Goal: Task Accomplishment & Management: Use online tool/utility

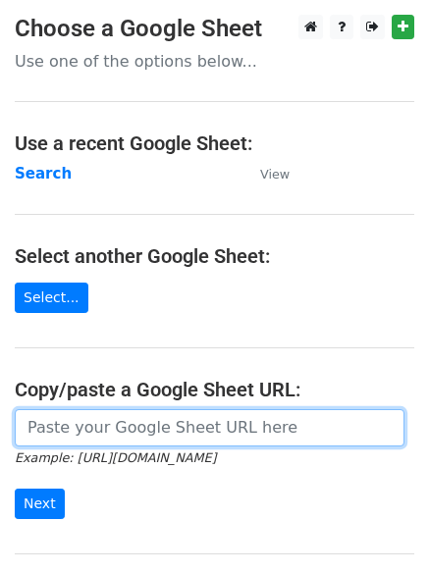
click at [118, 423] on input "url" at bounding box center [209, 427] width 389 height 37
type input "https://docs.google.com/spreadsheets/d/1aG7yNr7uhCXtAkMvER611Qxam57UOfS3xsbqtpR…"
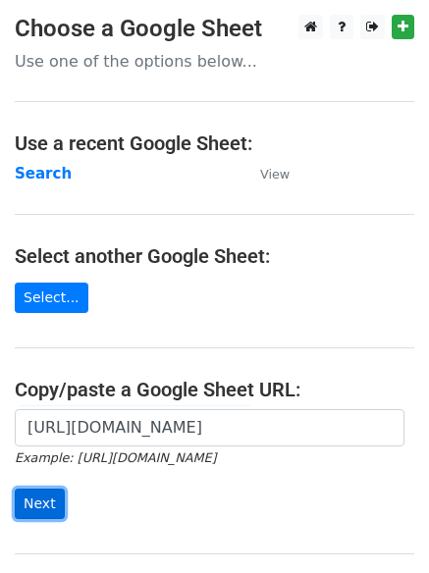
click at [26, 499] on input "Next" at bounding box center [40, 503] width 50 height 30
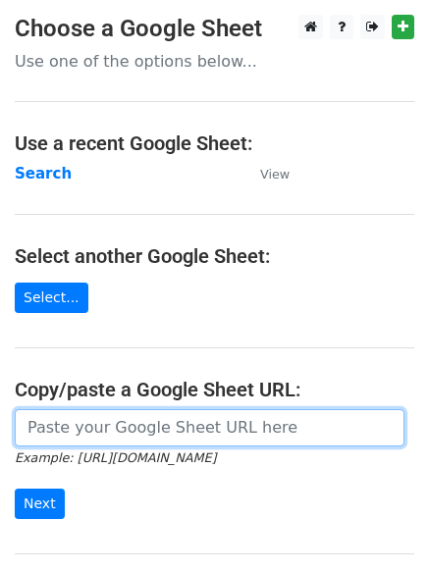
click at [111, 420] on input "url" at bounding box center [209, 427] width 389 height 37
type input "https://docs.google.com/spreadsheets/d/1aG7yNr7uhCXtAkMvER611Qxam57UOfS3xsbqtpR…"
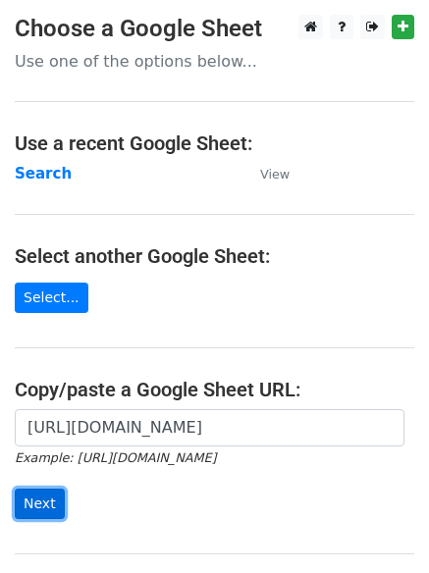
click at [31, 498] on input "Next" at bounding box center [40, 503] width 50 height 30
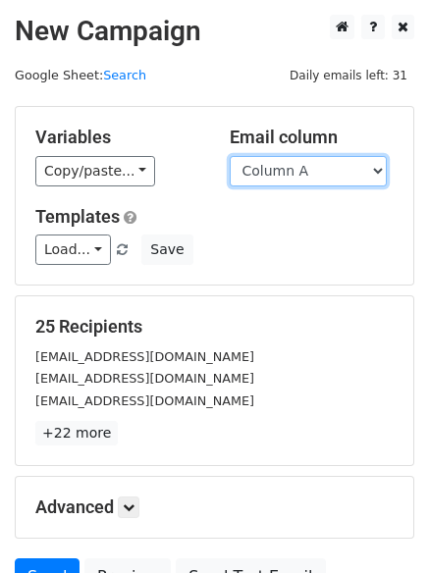
click at [381, 165] on select "Column A Column B Column C Column D" at bounding box center [308, 171] width 157 height 30
select select "Column B"
click at [230, 156] on select "Column A Column B Column C Column D" at bounding box center [308, 171] width 157 height 30
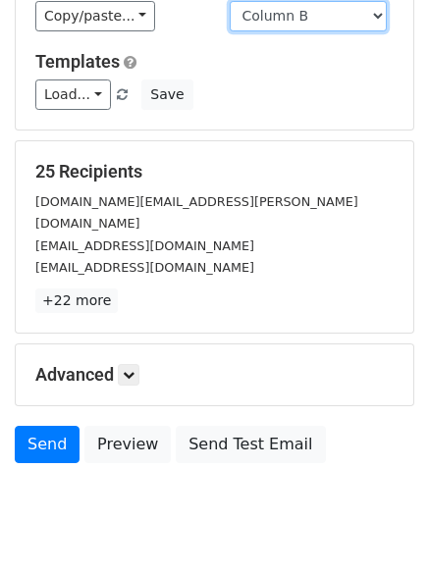
scroll to position [189, 0]
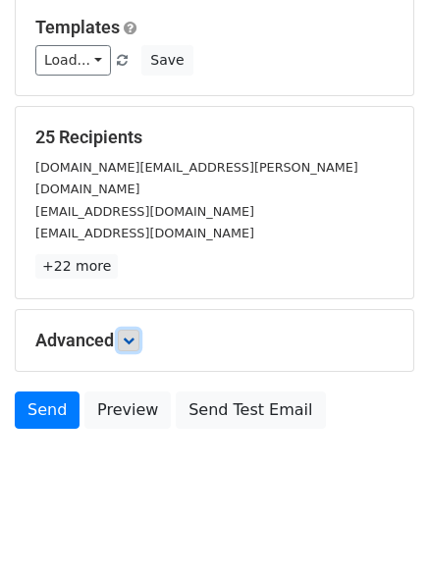
click at [139, 330] on link at bounding box center [129, 341] width 22 height 22
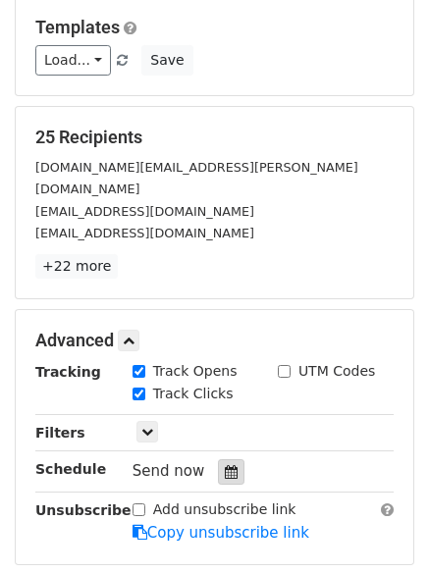
click at [225, 465] on icon at bounding box center [231, 472] width 13 height 14
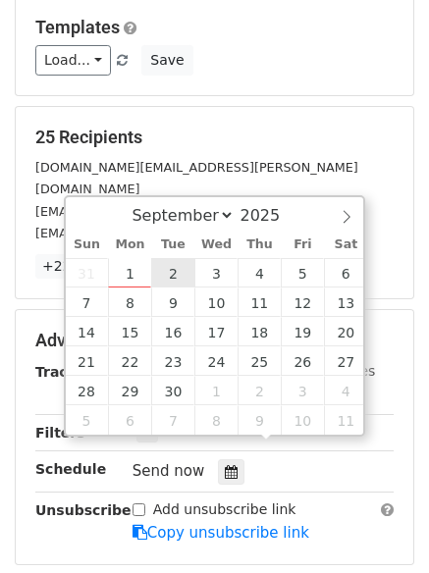
type input "2025-09-02 12:00"
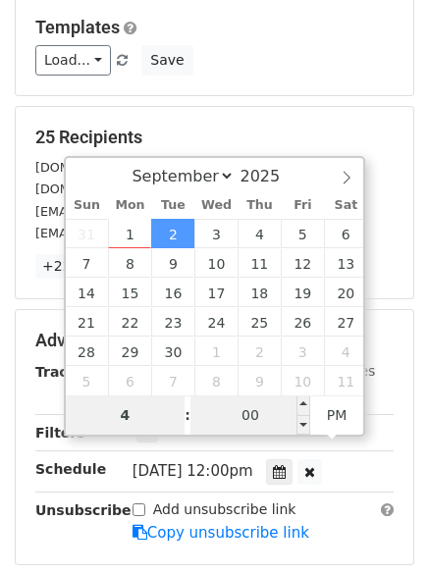
type input "4"
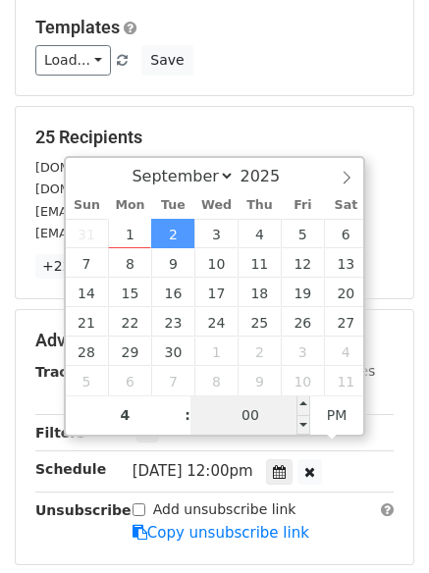
type input "2025-09-02 16:00"
type input "04"
click at [248, 425] on input "00" at bounding box center [250, 414] width 120 height 39
type input "5"
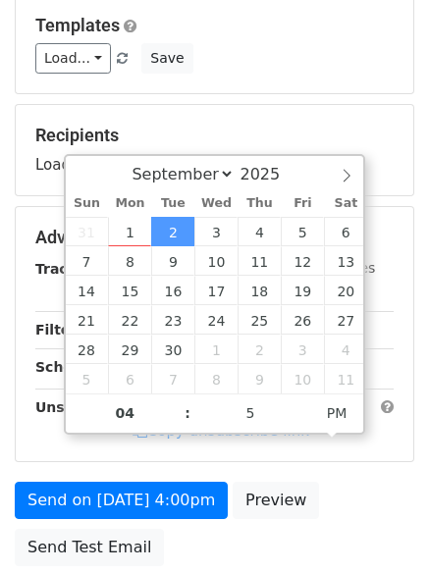
type input "2025-09-02 16:05"
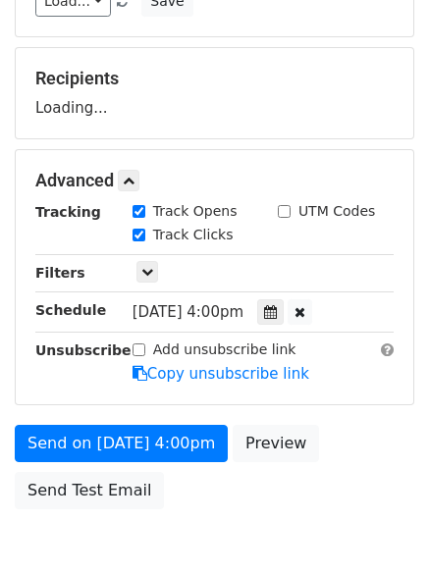
scroll to position [350, 0]
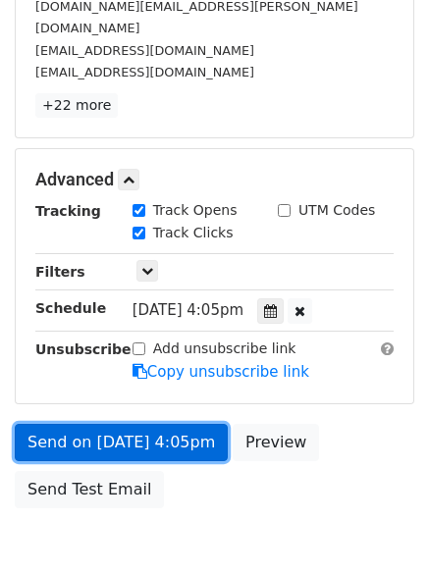
click at [99, 424] on link "Send on Sep 2 at 4:05pm" at bounding box center [121, 442] width 213 height 37
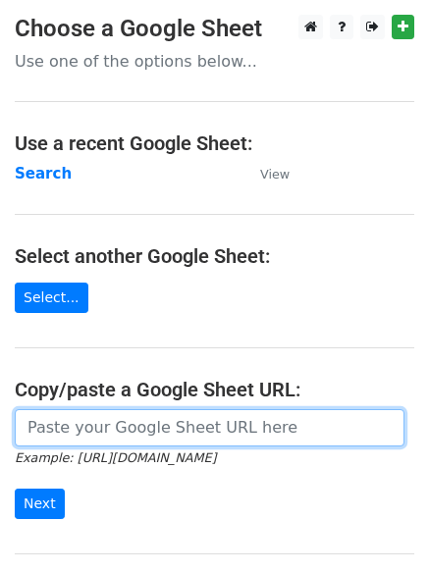
click at [89, 430] on input "url" at bounding box center [209, 427] width 389 height 37
type input "https://docs.google.com/spreadsheets/d/1aG7yNr7uhCXtAkMvER611Qxam57UOfS3xsbqtpR…"
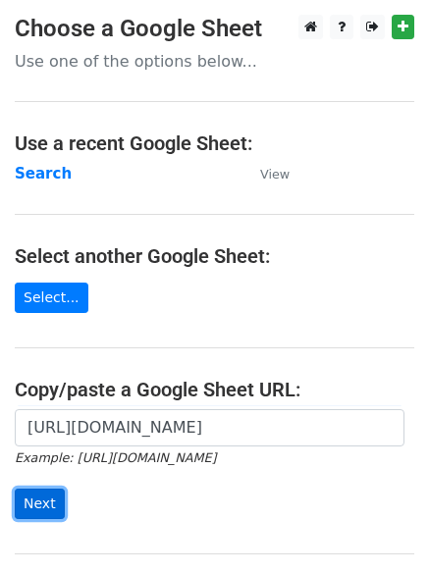
click at [33, 504] on input "Next" at bounding box center [40, 503] width 50 height 30
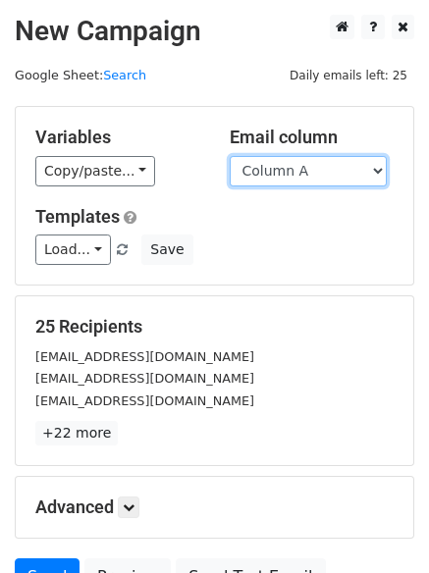
click at [379, 167] on select "Column A Column B Column C Column D" at bounding box center [308, 171] width 157 height 30
select select "Column C"
click at [230, 156] on select "Column A Column B Column C Column D" at bounding box center [308, 171] width 157 height 30
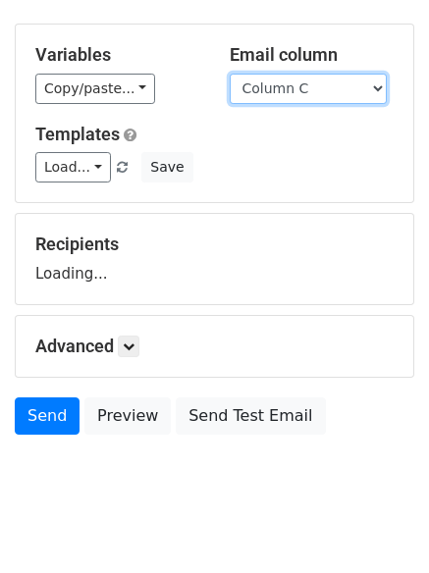
scroll to position [111, 0]
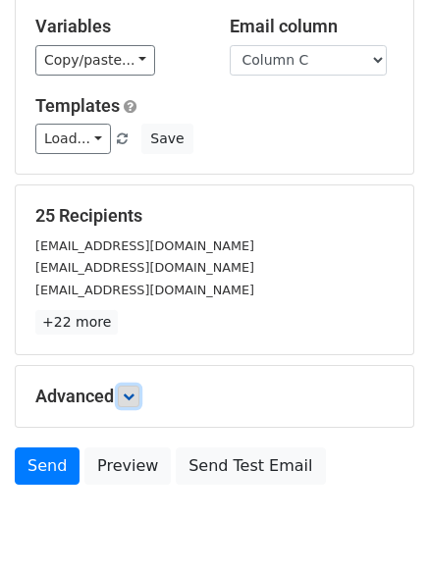
click at [127, 394] on link at bounding box center [129, 396] width 22 height 22
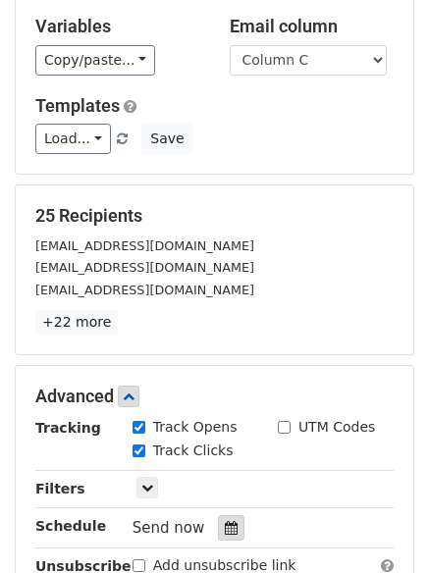
click at [225, 525] on icon at bounding box center [231, 528] width 13 height 14
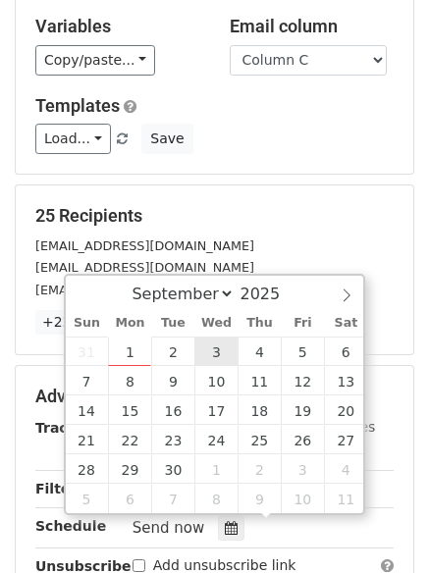
type input "2025-09-03 12:00"
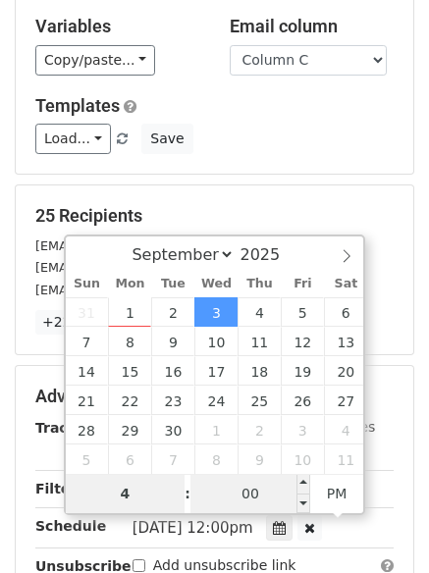
type input "4"
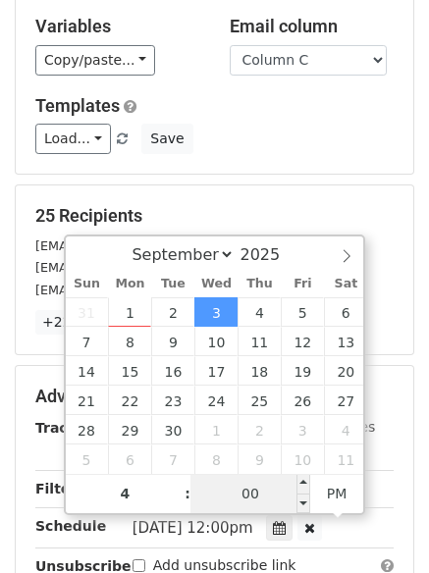
type input "2025-09-03 16:00"
type input "04"
click at [233, 494] on input "00" at bounding box center [250, 493] width 120 height 39
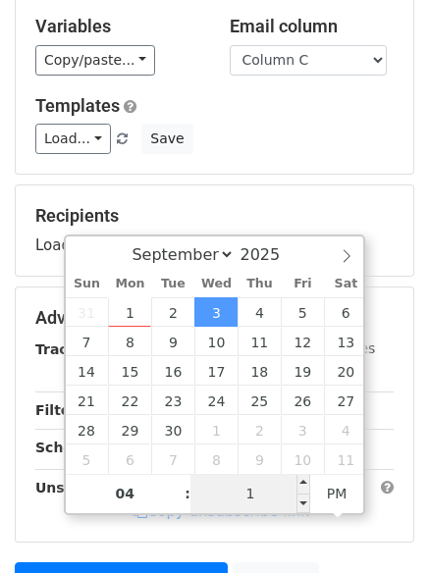
type input "15"
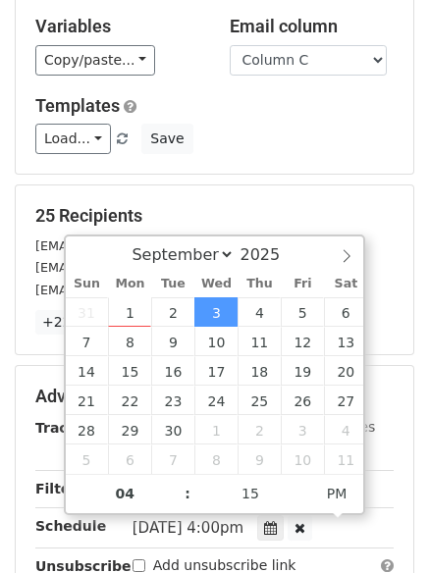
type input "2025-09-03 16:15"
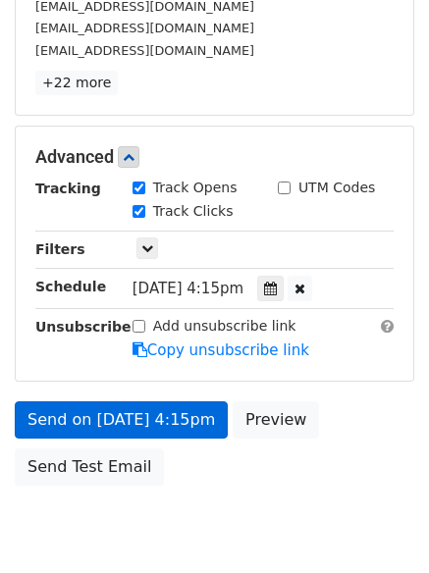
scroll to position [429, 0]
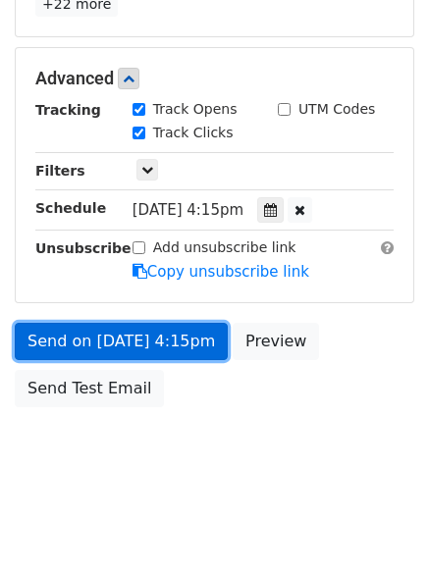
click at [81, 340] on link "Send on Sep 3 at 4:15pm" at bounding box center [121, 341] width 213 height 37
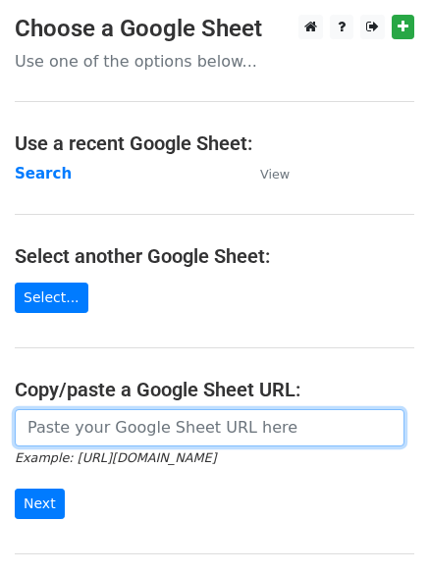
click at [161, 434] on input "url" at bounding box center [209, 427] width 389 height 37
type input "https://docs.google.com/spreadsheets/d/1aG7yNr7uhCXtAkMvER611Qxam57UOfS3xsbqtpR…"
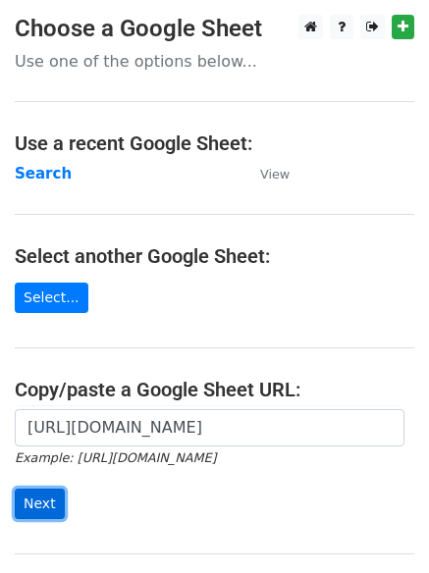
click at [32, 503] on input "Next" at bounding box center [40, 503] width 50 height 30
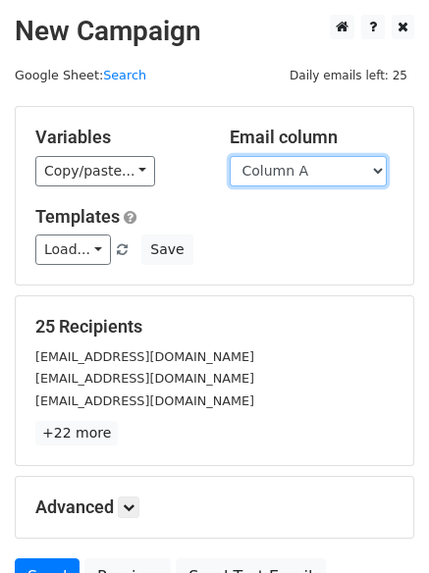
click at [378, 168] on select "Column A Column B Column C Column D" at bounding box center [308, 171] width 157 height 30
select select "Column D"
click at [230, 156] on select "Column A Column B Column C Column D" at bounding box center [308, 171] width 157 height 30
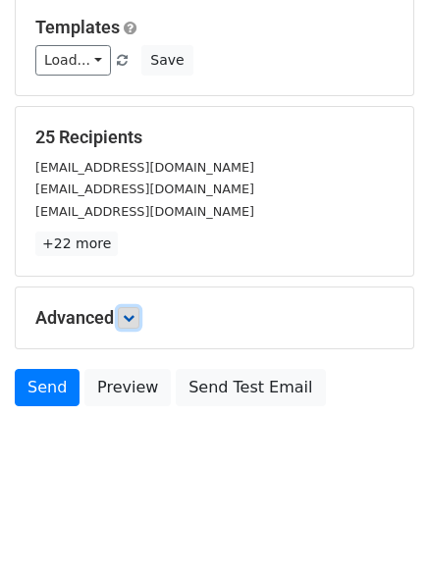
click at [132, 312] on icon at bounding box center [129, 318] width 12 height 12
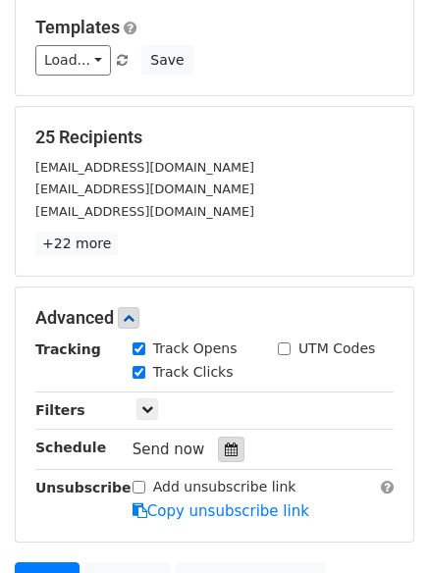
click at [225, 452] on icon at bounding box center [231, 449] width 13 height 14
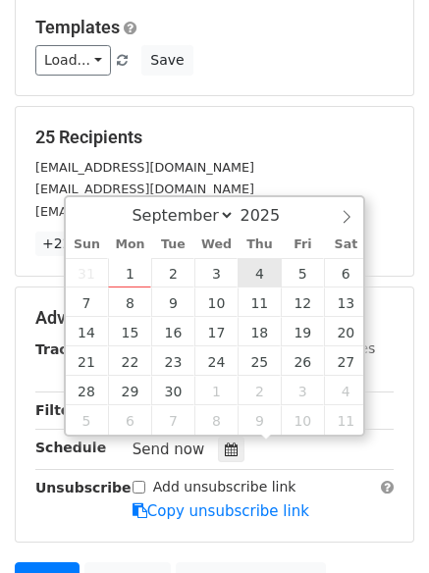
type input "[DATE] 12:00"
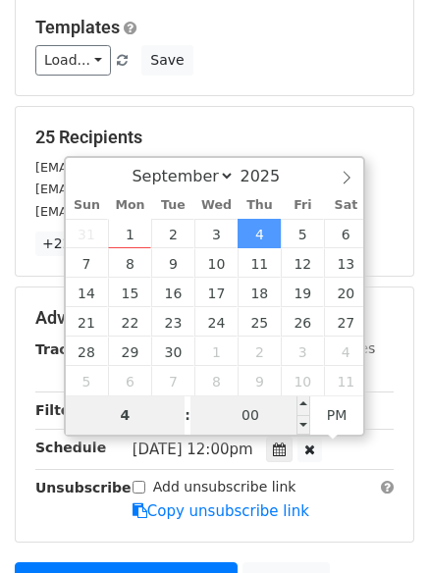
type input "4"
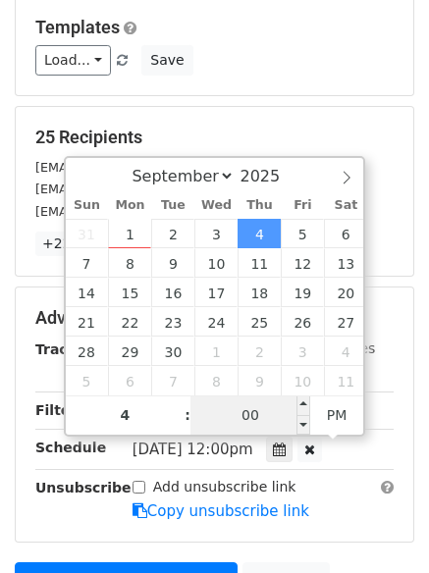
type input "[DATE] 16:00"
type input "04"
click at [233, 414] on input "00" at bounding box center [250, 414] width 120 height 39
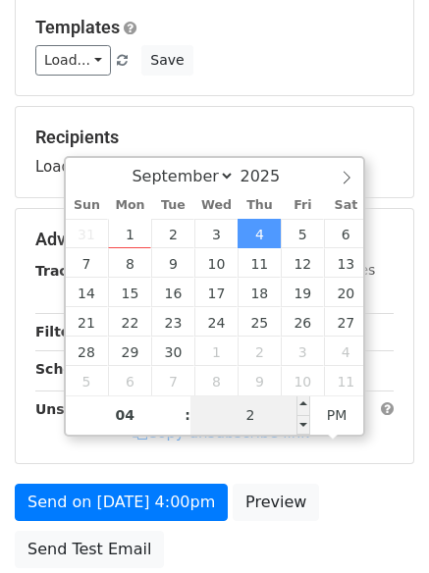
type input "20"
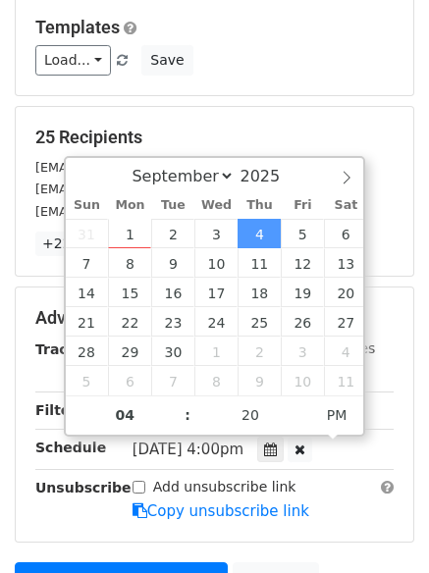
type input "[DATE] 16:20"
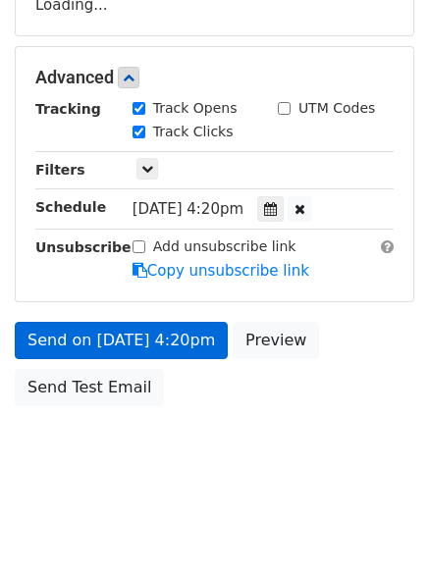
scroll to position [350, 0]
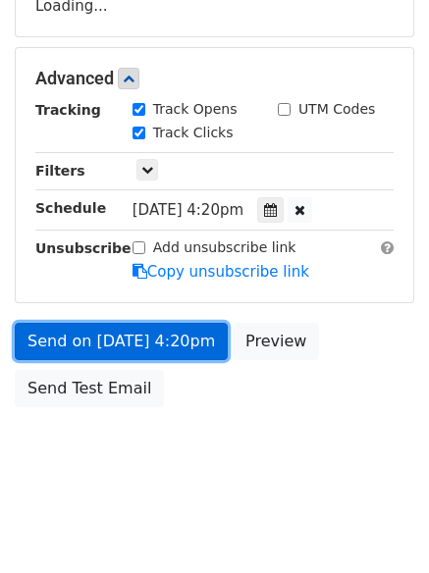
click at [100, 337] on link "Send on [DATE] 4:20pm" at bounding box center [121, 341] width 213 height 37
